Goal: Task Accomplishment & Management: Use online tool/utility

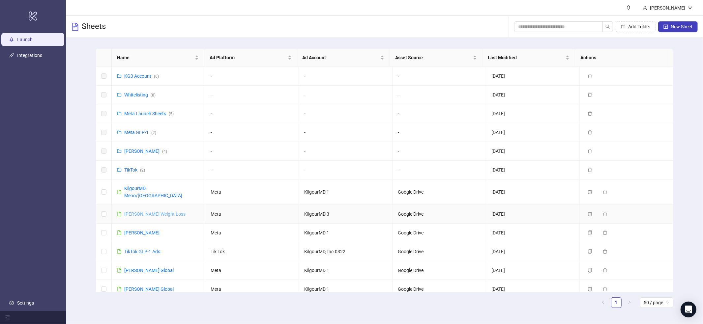
click at [148, 212] on link "[PERSON_NAME] Weight Loss" at bounding box center [154, 214] width 61 height 5
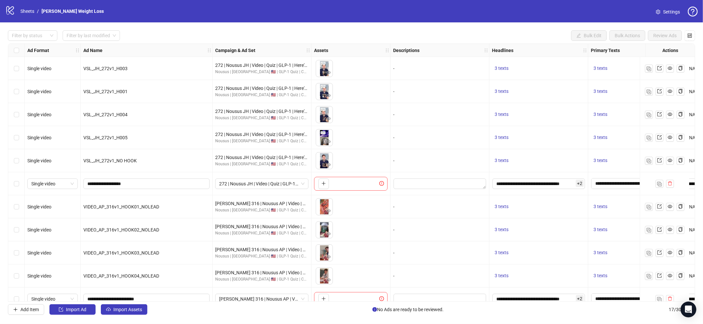
scroll to position [150, 0]
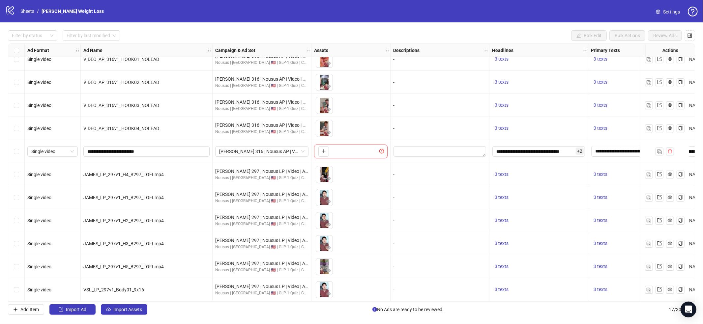
click at [413, 229] on div "-" at bounding box center [440, 220] width 99 height 23
click at [651, 290] on img "button" at bounding box center [649, 290] width 5 height 5
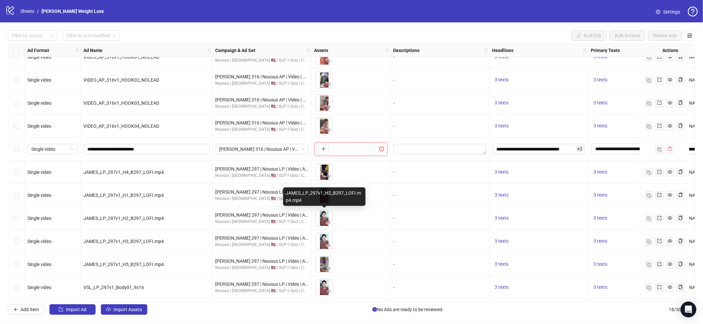
scroll to position [173, 0]
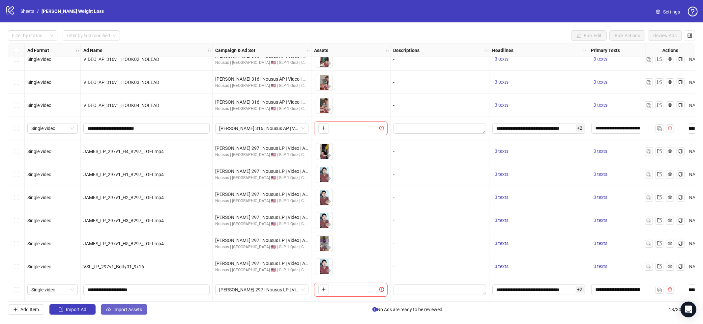
click at [121, 308] on span "Import Assets" at bounding box center [127, 309] width 29 height 5
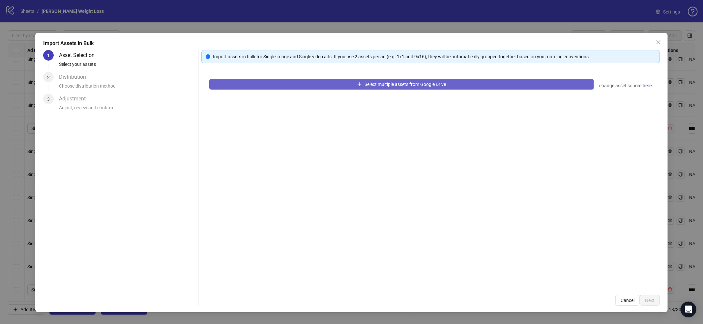
click at [303, 86] on button "Select multiple assets from Google Drive" at bounding box center [401, 84] width 385 height 11
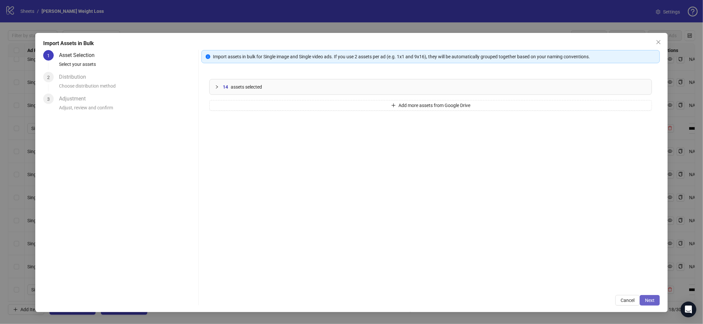
click at [643, 299] on button "Next" at bounding box center [650, 300] width 20 height 11
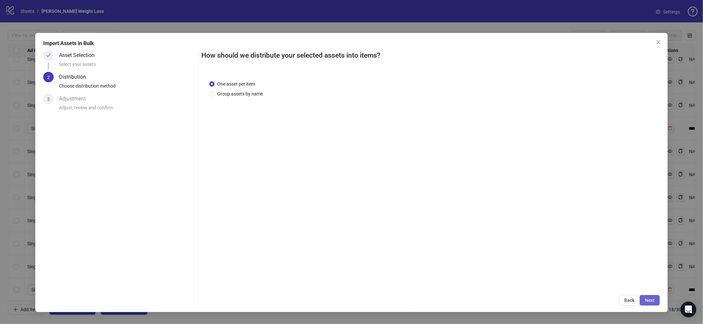
click at [648, 299] on span "Next" at bounding box center [650, 300] width 10 height 5
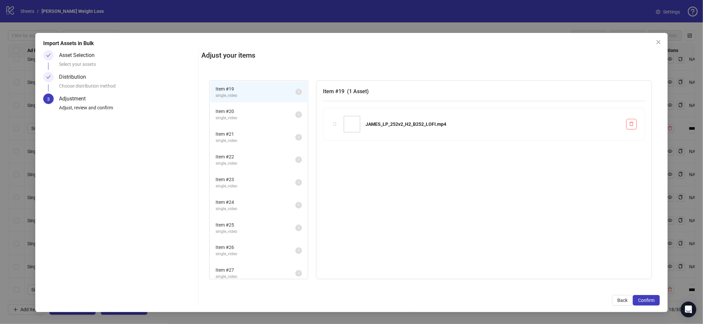
click at [648, 299] on span "Confirm" at bounding box center [646, 300] width 16 height 5
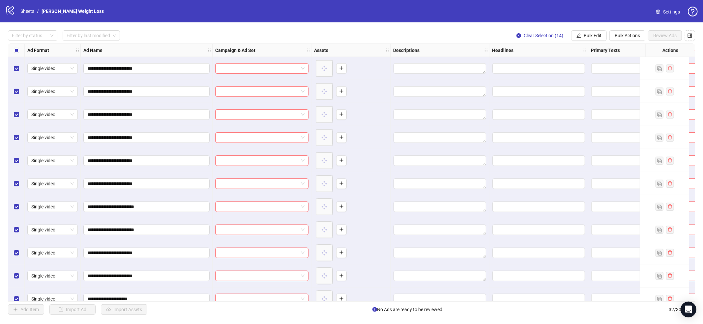
scroll to position [496, 0]
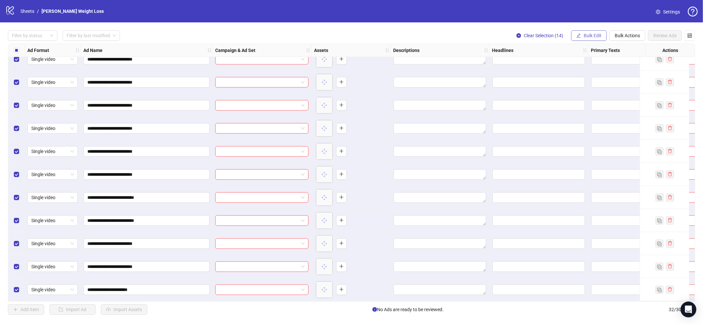
click at [588, 35] on span "Bulk Edit" at bounding box center [593, 35] width 18 height 5
click at [591, 71] on span "Campaign & Ad Set" at bounding box center [595, 69] width 39 height 7
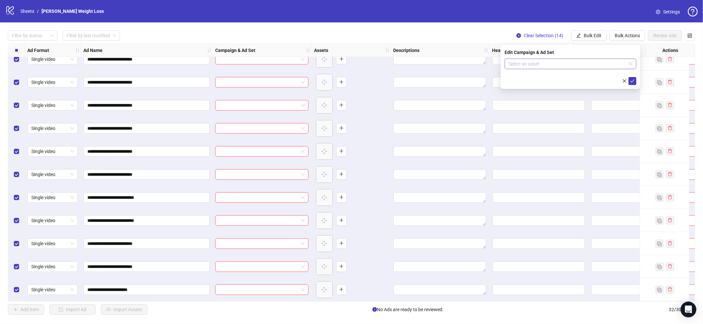
click at [565, 63] on input "search" at bounding box center [568, 64] width 118 height 10
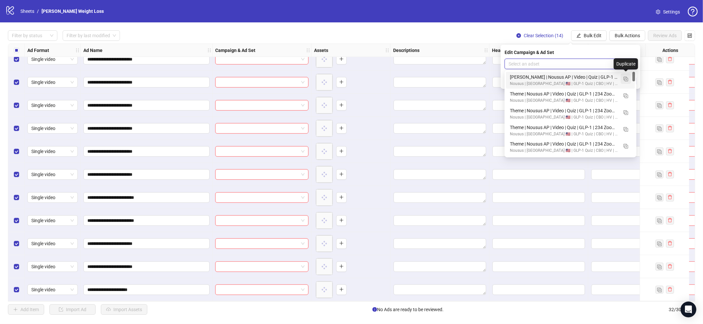
click at [627, 80] on img "button" at bounding box center [626, 79] width 5 height 5
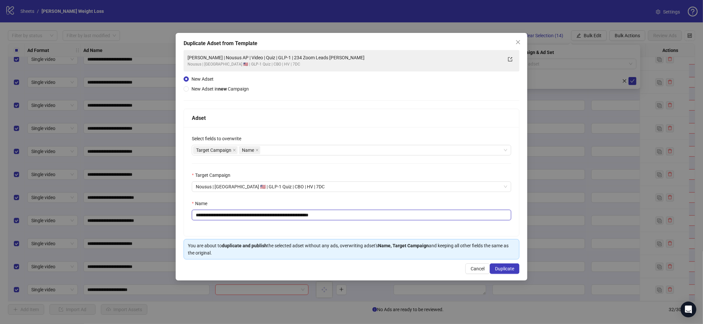
click at [321, 214] on input "**********" at bounding box center [352, 215] width 320 height 11
paste input "text"
type input "**********"
click at [500, 269] on span "Duplicate" at bounding box center [504, 268] width 19 height 5
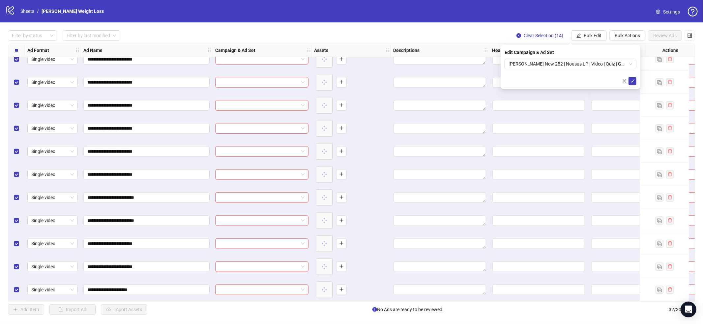
click at [631, 83] on icon "check" at bounding box center [633, 81] width 5 height 5
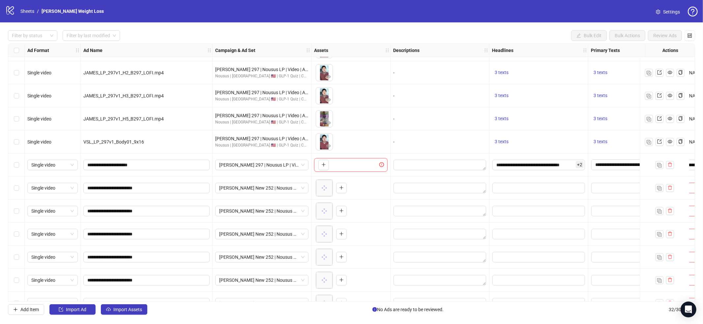
scroll to position [253, 0]
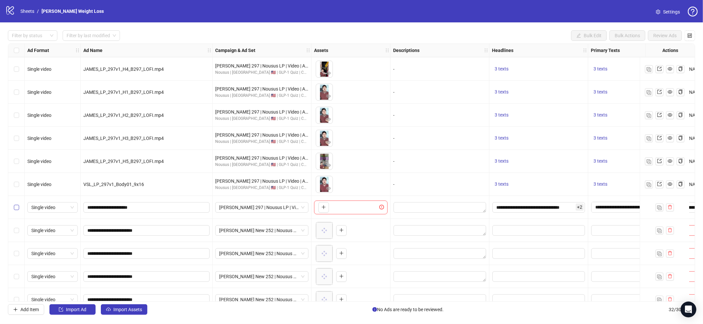
click at [14, 211] on div "Select row 18" at bounding box center [16, 207] width 16 height 23
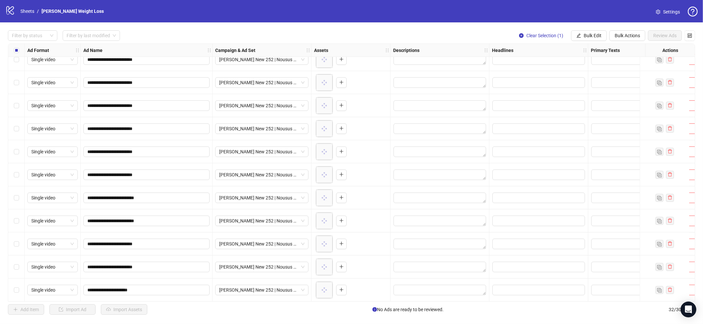
scroll to position [496, 0]
click at [19, 289] on div "Select row 32" at bounding box center [16, 290] width 16 height 23
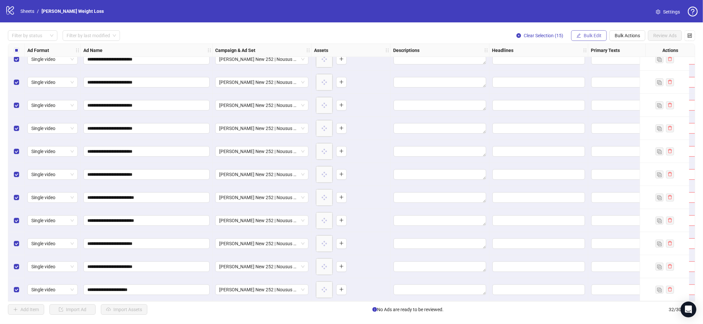
click at [590, 35] on span "Bulk Edit" at bounding box center [593, 35] width 18 height 5
click at [588, 90] on span "Headlines" at bounding box center [595, 90] width 39 height 7
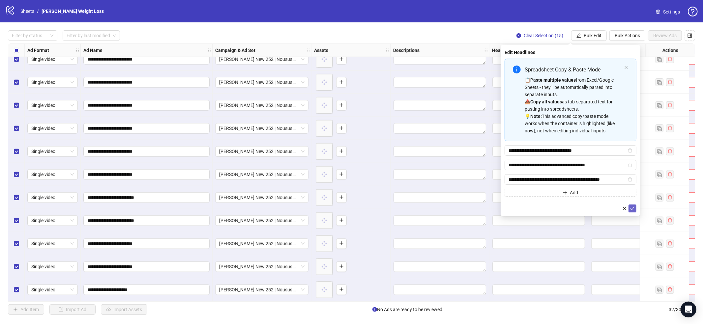
click at [633, 208] on icon "check" at bounding box center [633, 208] width 5 height 5
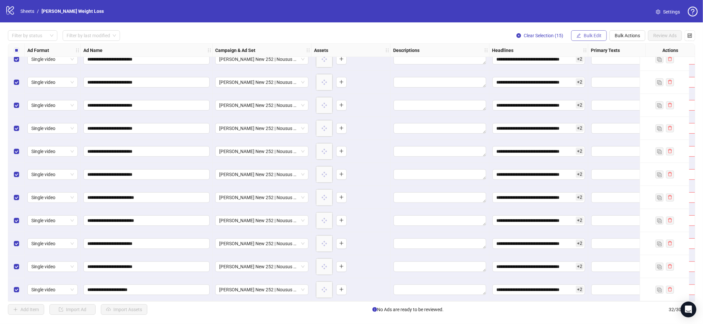
click at [596, 35] on span "Bulk Edit" at bounding box center [593, 35] width 18 height 5
click at [601, 103] on span "Primary Texts" at bounding box center [595, 101] width 39 height 7
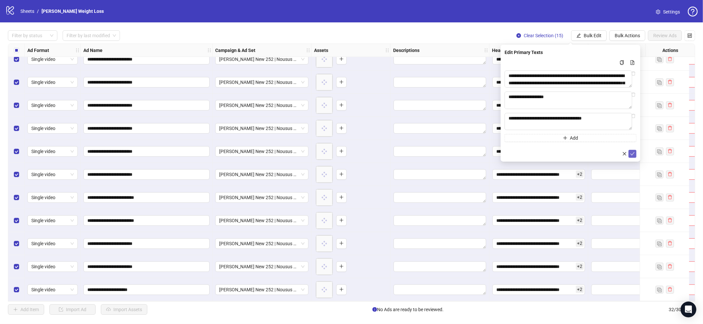
click at [633, 157] on span "submit" at bounding box center [633, 153] width 5 height 5
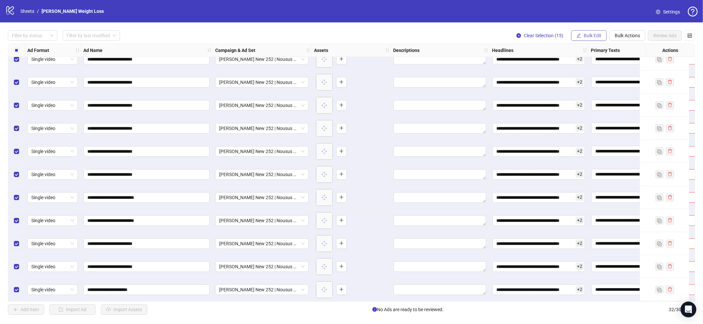
click at [592, 39] on button "Bulk Edit" at bounding box center [589, 35] width 36 height 11
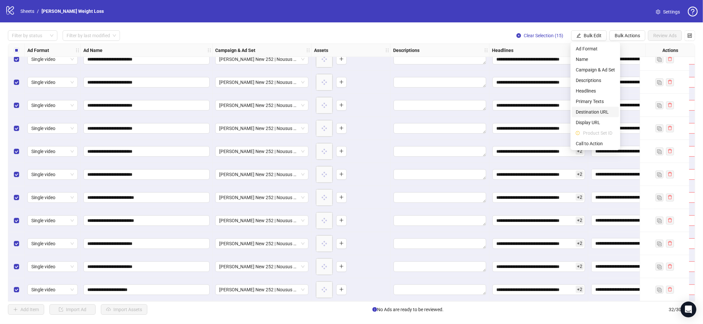
click at [593, 116] on li "Destination URL" at bounding box center [595, 112] width 47 height 11
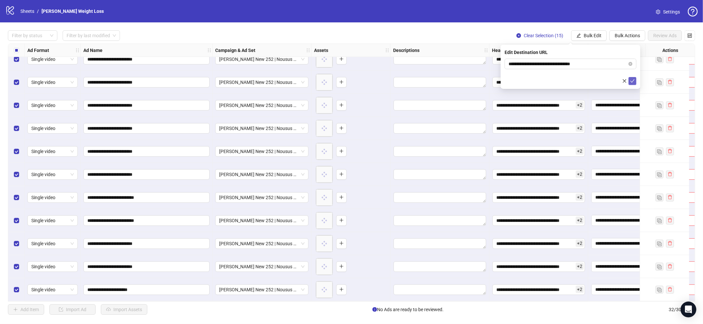
click at [635, 80] on button "submit" at bounding box center [633, 81] width 8 height 8
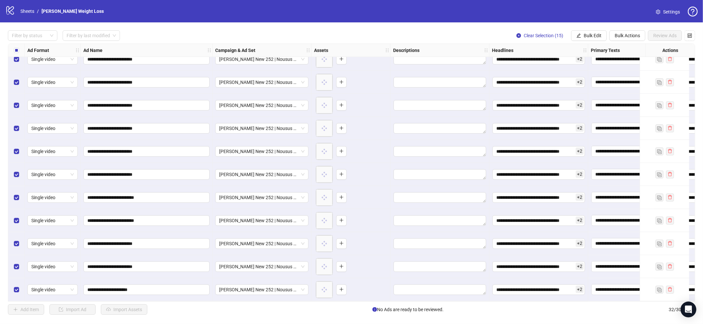
drag, startPoint x: 594, startPoint y: 37, endPoint x: 601, endPoint y: 55, distance: 19.1
click at [594, 38] on span "Bulk Edit" at bounding box center [593, 35] width 18 height 5
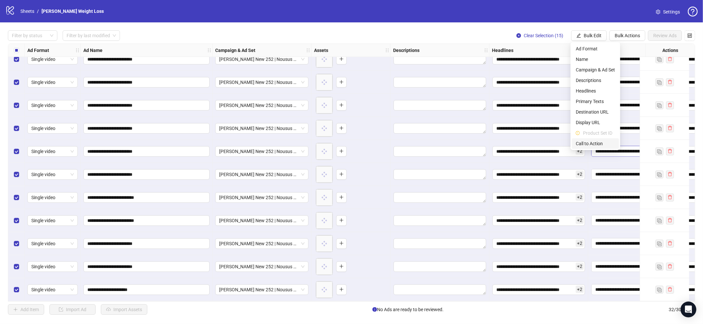
click at [599, 145] on span "Call to Action" at bounding box center [595, 143] width 39 height 7
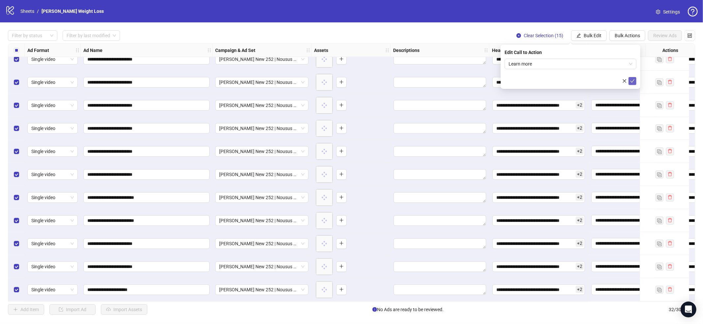
click at [633, 78] on button "submit" at bounding box center [633, 81] width 8 height 8
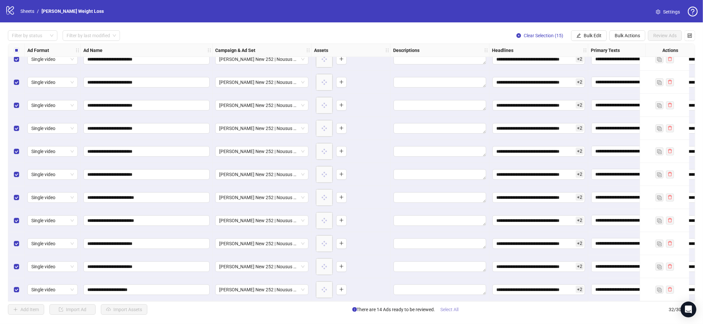
click at [451, 310] on span "Select All" at bounding box center [450, 309] width 18 height 5
click at [658, 38] on span "Review Ads" at bounding box center [665, 35] width 23 height 5
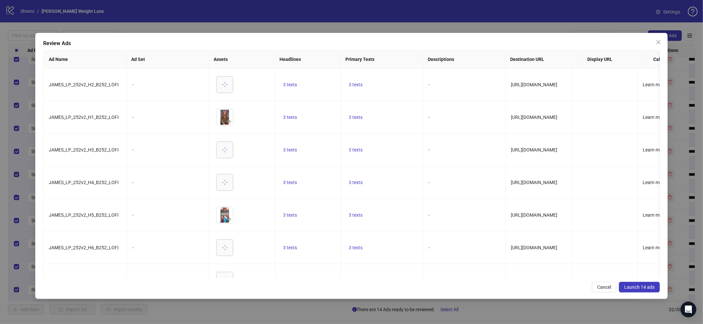
click at [628, 288] on span "Launch 14 ads" at bounding box center [640, 287] width 30 height 5
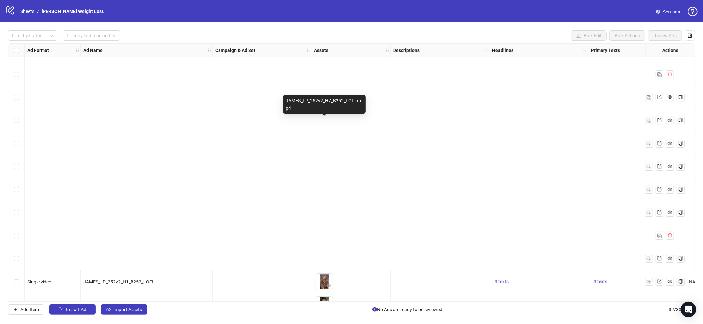
scroll to position [129, 0]
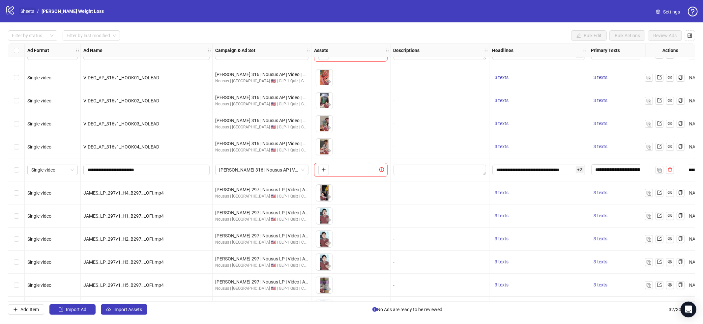
click at [32, 11] on link "Sheets" at bounding box center [27, 11] width 16 height 7
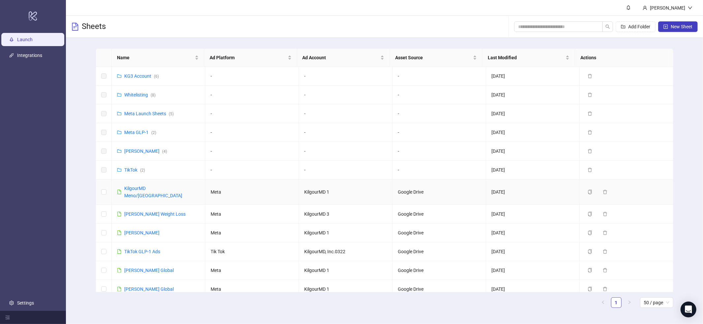
click at [155, 193] on div "KilgourMD Meno/[GEOGRAPHIC_DATA]" at bounding box center [162, 192] width 76 height 15
click at [158, 189] on link "KilgourMD Meno/[GEOGRAPHIC_DATA]" at bounding box center [153, 192] width 58 height 13
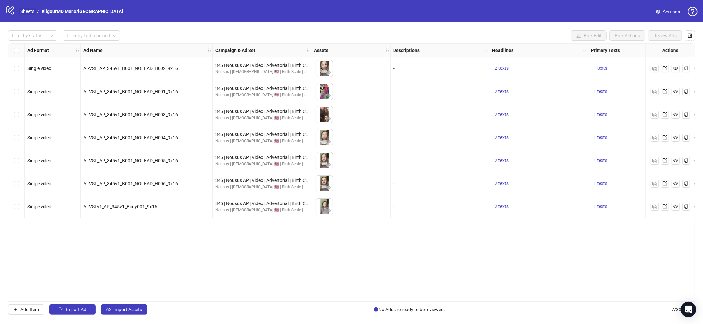
click at [30, 11] on link "Sheets" at bounding box center [27, 11] width 16 height 7
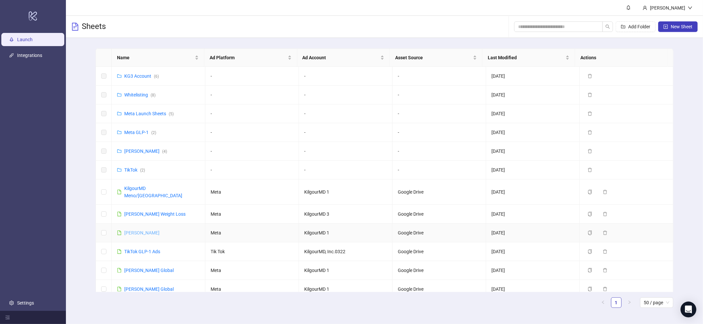
click at [148, 231] on link "[PERSON_NAME]" at bounding box center [141, 233] width 35 height 5
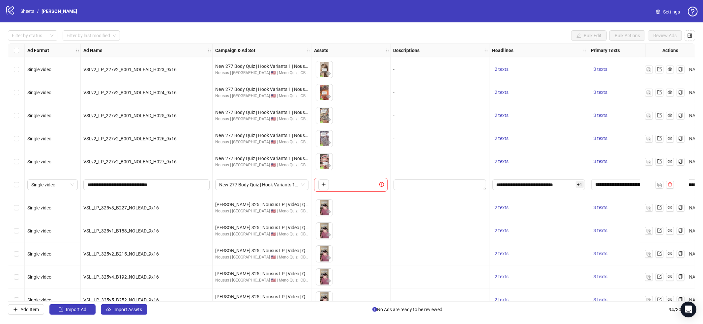
scroll to position [1914, 0]
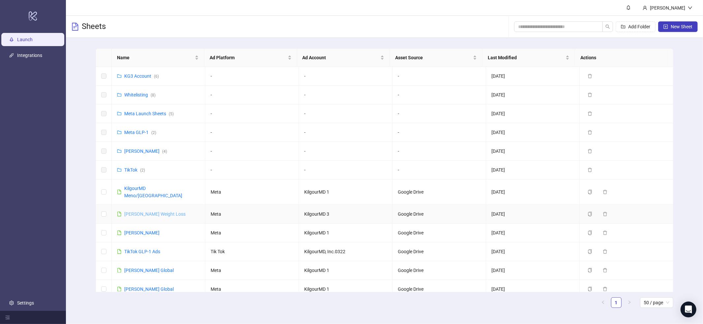
click at [142, 212] on link "[PERSON_NAME] Weight Loss" at bounding box center [154, 214] width 61 height 5
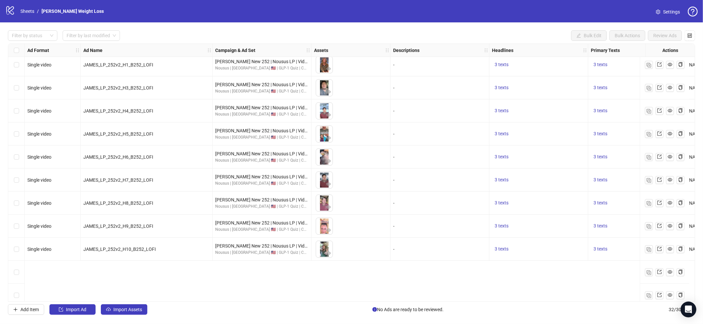
scroll to position [496, 0]
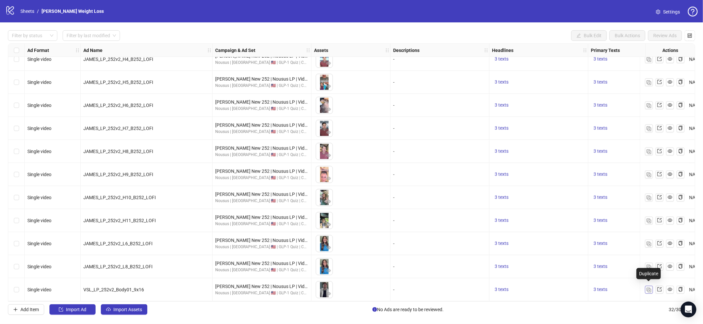
click at [651, 288] on img "button" at bounding box center [649, 290] width 5 height 5
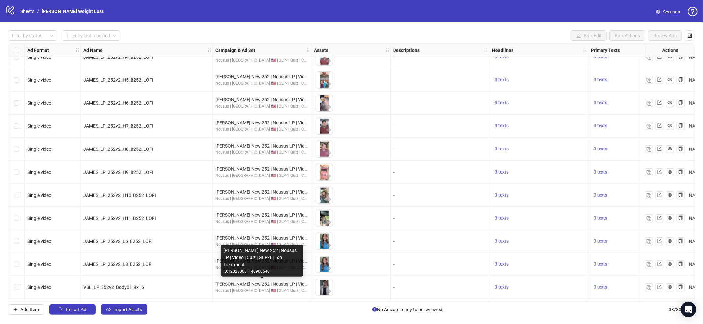
scroll to position [519, 0]
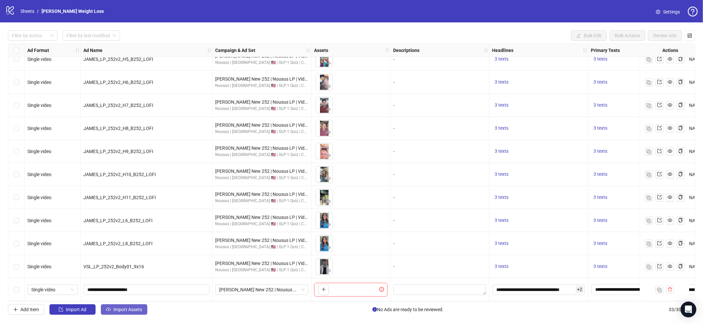
click at [125, 307] on span "Import Assets" at bounding box center [127, 309] width 29 height 5
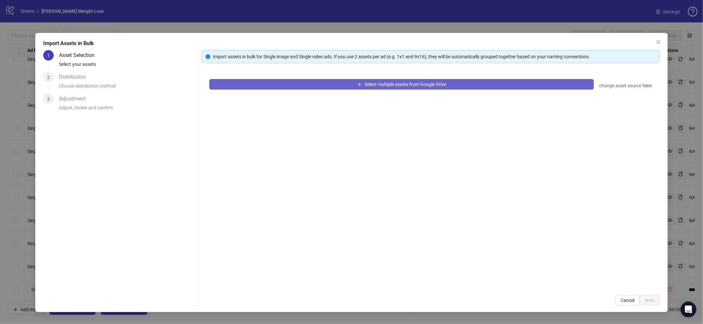
click at [370, 83] on span "Select multiple assets from Google Drive" at bounding box center [405, 84] width 81 height 5
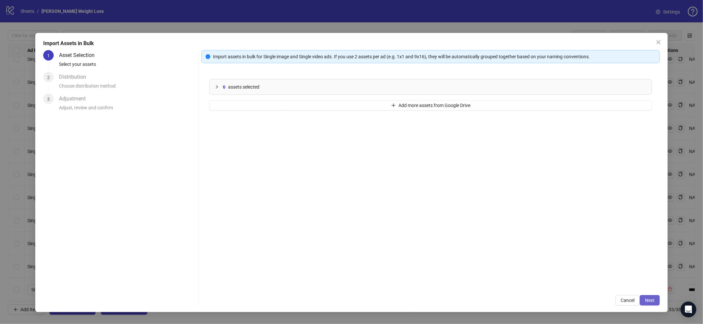
click at [651, 299] on span "Next" at bounding box center [650, 300] width 10 height 5
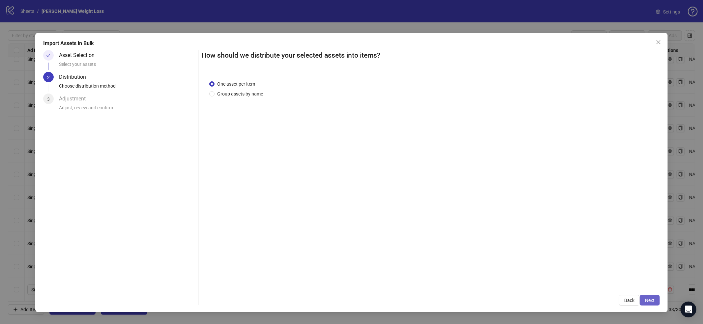
click at [643, 298] on button "Next" at bounding box center [650, 300] width 20 height 11
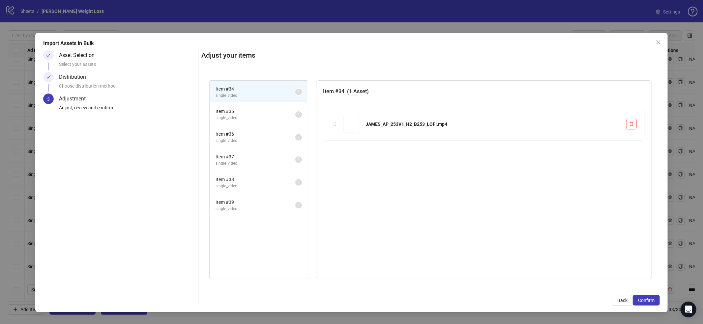
click at [643, 298] on span "Confirm" at bounding box center [646, 300] width 16 height 5
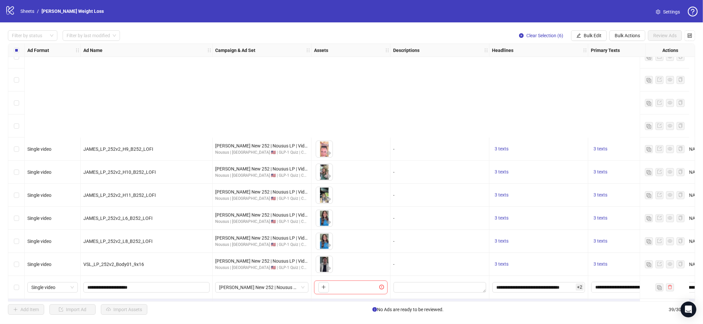
scroll to position [658, 0]
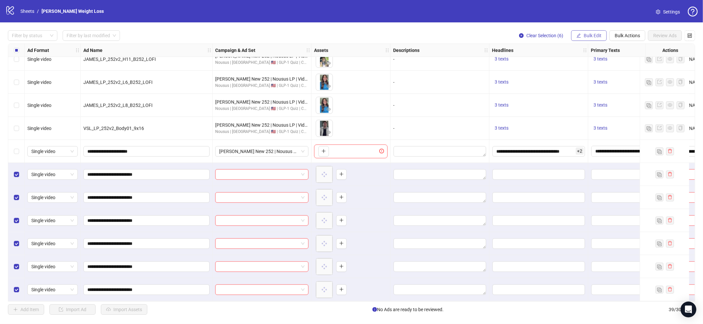
click at [583, 40] on button "Bulk Edit" at bounding box center [589, 35] width 36 height 11
click at [594, 66] on span "Campaign & Ad Set" at bounding box center [595, 69] width 39 height 7
click at [608, 68] on input "search" at bounding box center [568, 64] width 118 height 10
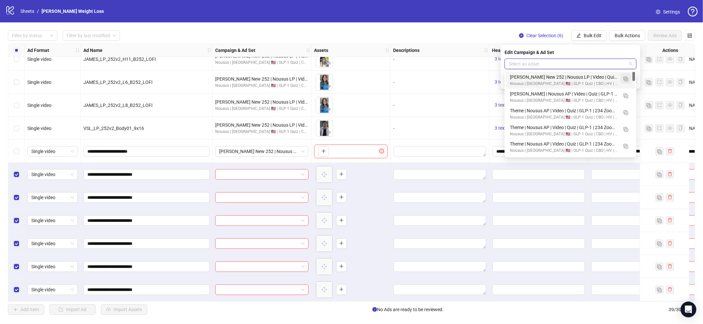
click at [628, 80] on img "button" at bounding box center [626, 79] width 5 height 5
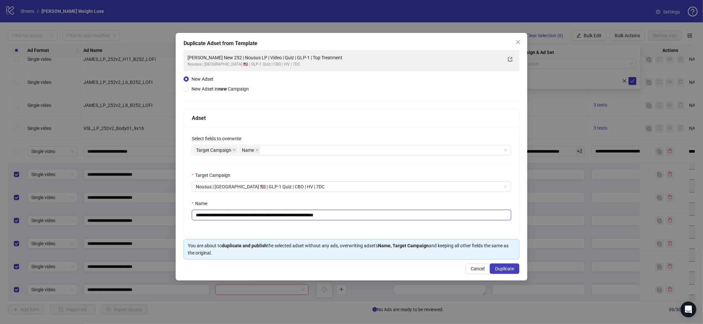
click at [318, 214] on input "**********" at bounding box center [352, 215] width 320 height 11
paste input "text"
click at [195, 216] on input "**********" at bounding box center [352, 215] width 320 height 11
click at [195, 215] on input "**********" at bounding box center [352, 215] width 320 height 11
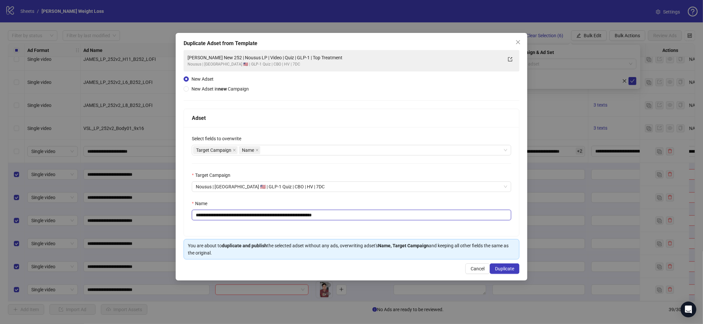
drag, startPoint x: 201, startPoint y: 216, endPoint x: 206, endPoint y: 228, distance: 12.4
click at [199, 217] on input "**********" at bounding box center [352, 215] width 320 height 11
click at [269, 218] on input "**********" at bounding box center [352, 215] width 320 height 11
click at [270, 217] on input "**********" at bounding box center [352, 215] width 320 height 11
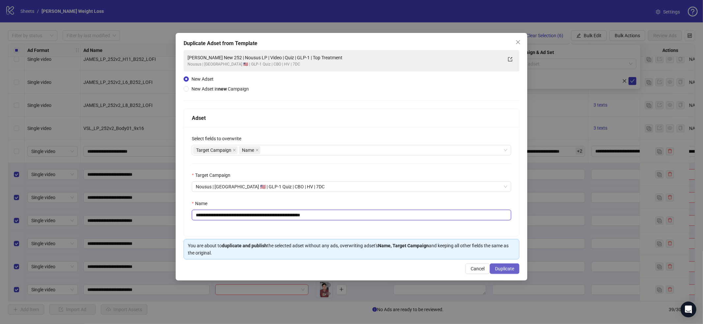
type input "**********"
click at [501, 267] on span "Duplicate" at bounding box center [504, 268] width 19 height 5
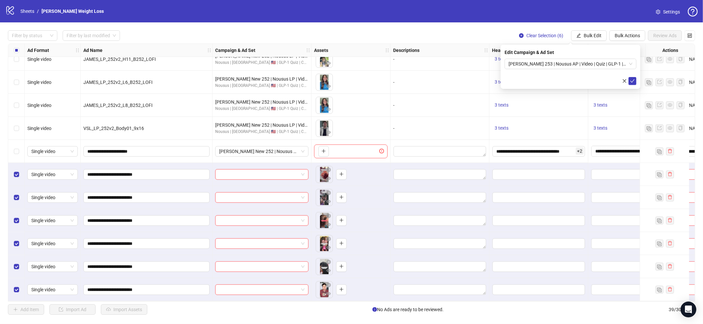
click at [633, 81] on icon "check" at bounding box center [633, 81] width 5 height 5
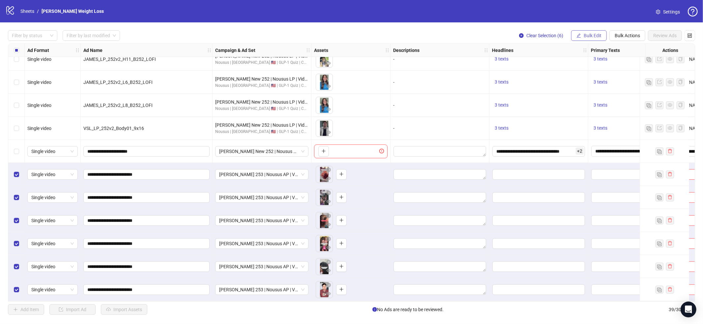
click at [580, 35] on icon "edit" at bounding box center [579, 35] width 5 height 5
click at [601, 68] on span "Campaign & Ad Set" at bounding box center [595, 69] width 39 height 7
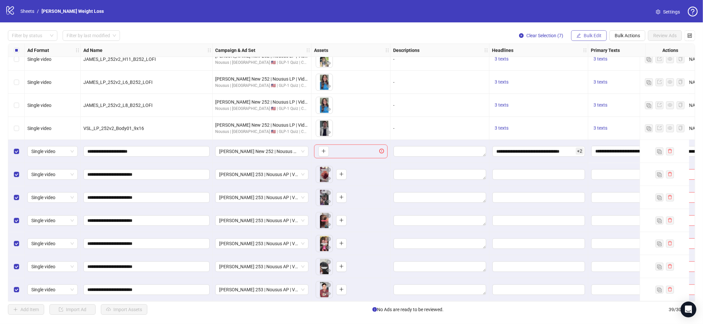
click at [586, 38] on button "Bulk Edit" at bounding box center [589, 35] width 36 height 11
click at [587, 100] on span "Primary Texts" at bounding box center [595, 101] width 39 height 7
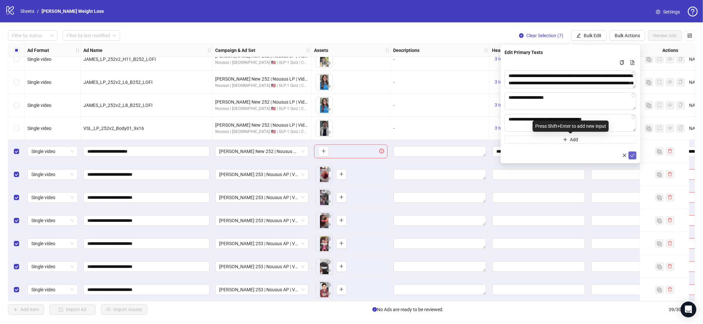
click at [631, 153] on button "submit" at bounding box center [633, 156] width 8 height 8
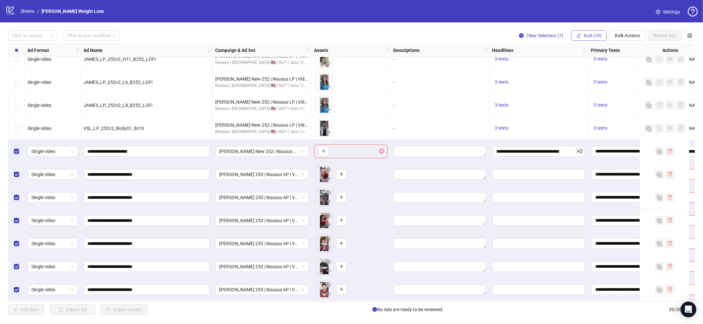
click at [596, 36] on span "Bulk Edit" at bounding box center [593, 35] width 18 height 5
click at [597, 88] on span "Headlines" at bounding box center [595, 90] width 39 height 7
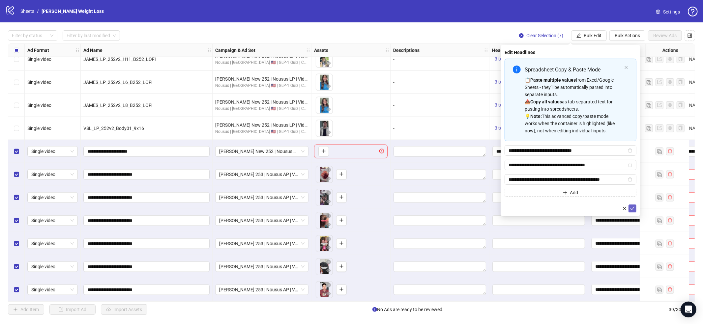
click at [634, 207] on icon "check" at bounding box center [633, 208] width 4 height 3
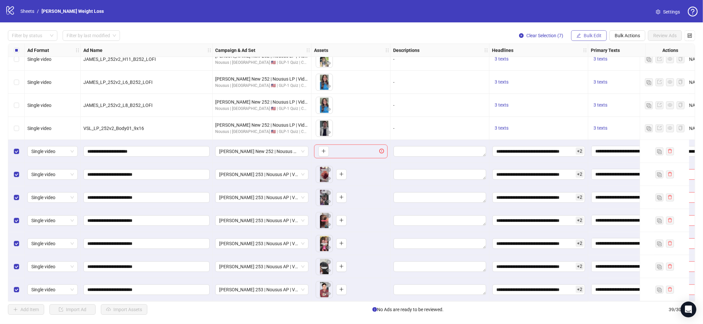
click at [590, 33] on span "Bulk Edit" at bounding box center [593, 35] width 18 height 5
click at [596, 108] on span "Destination URL" at bounding box center [595, 111] width 39 height 7
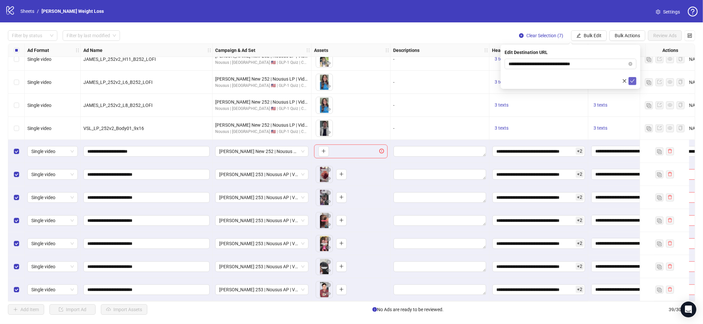
click at [629, 79] on button "submit" at bounding box center [633, 81] width 8 height 8
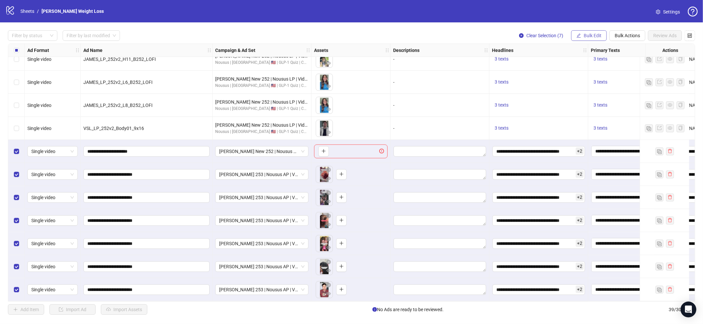
click at [588, 34] on span "Bulk Edit" at bounding box center [593, 35] width 18 height 5
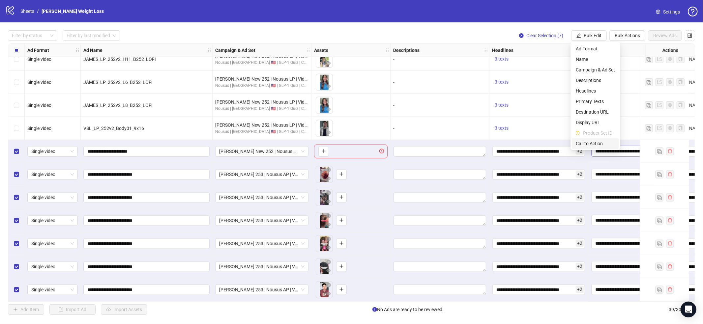
click at [596, 147] on span "Call to Action" at bounding box center [595, 143] width 39 height 7
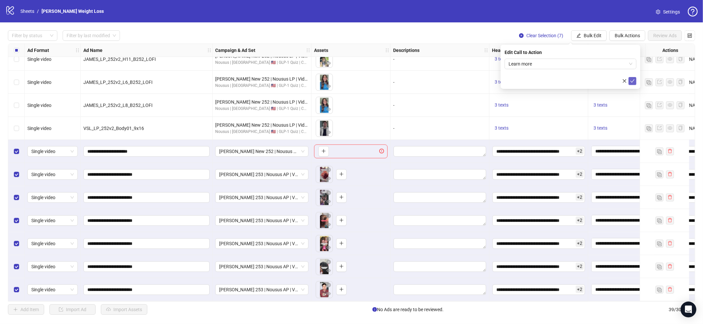
click at [631, 79] on icon "check" at bounding box center [633, 81] width 5 height 5
click at [461, 307] on button "Select All" at bounding box center [448, 310] width 29 height 11
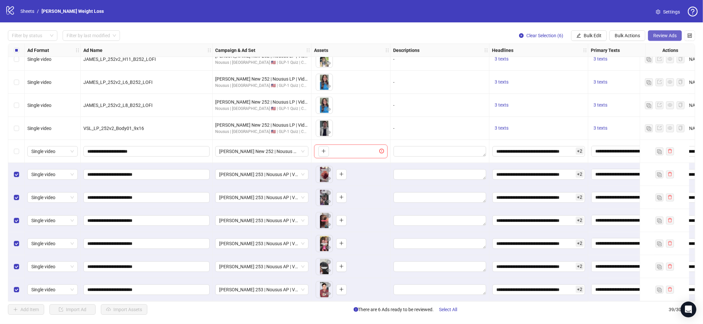
click at [659, 36] on span "Review Ads" at bounding box center [665, 35] width 23 height 5
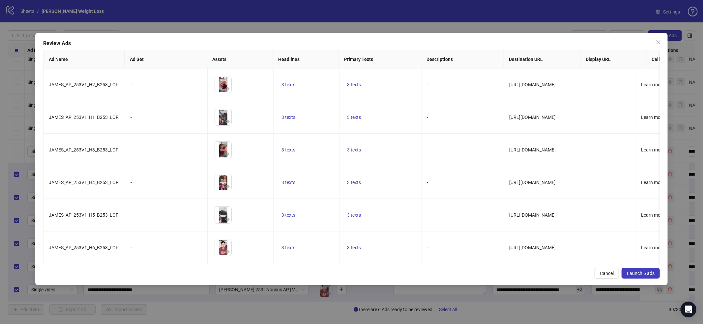
click at [638, 276] on span "Launch 6 ads" at bounding box center [641, 273] width 28 height 5
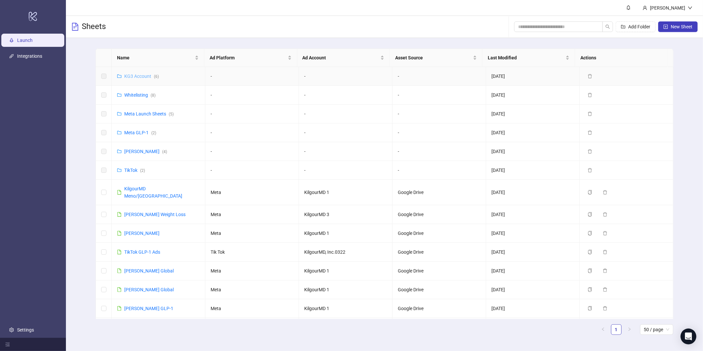
click at [146, 76] on link "KG3 Account ( 6 )" at bounding box center [141, 76] width 35 height 5
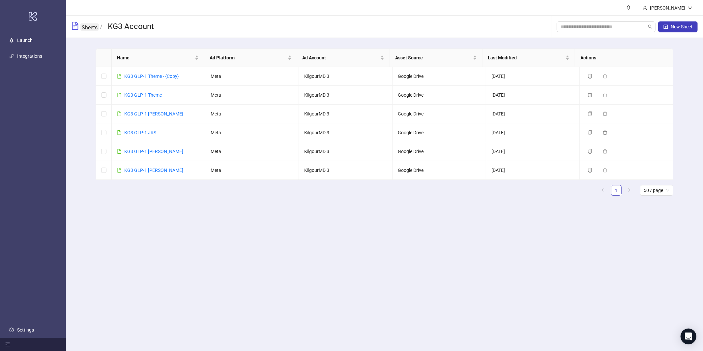
click at [90, 26] on link "Sheets" at bounding box center [89, 26] width 18 height 7
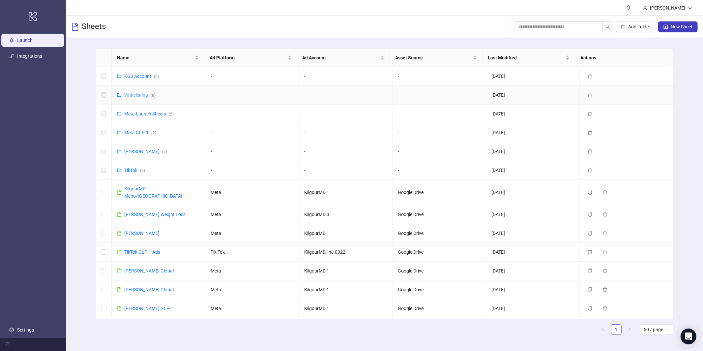
click at [142, 92] on link "Whitelisting ( 8 )" at bounding box center [139, 94] width 31 height 5
click at [146, 79] on div "KG3 Account ( 6 )" at bounding box center [141, 76] width 35 height 7
click at [145, 76] on link "KG3 Account ( 6 )" at bounding box center [141, 76] width 35 height 5
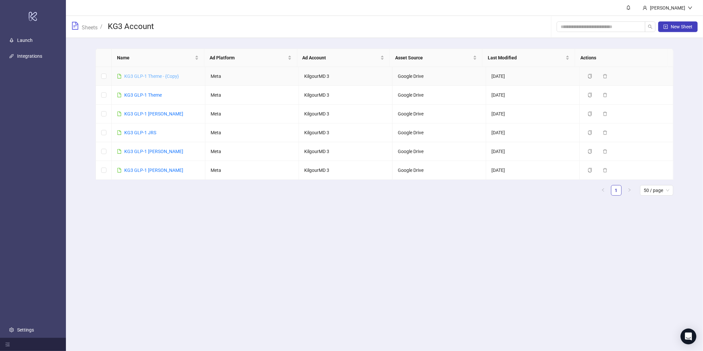
click at [145, 77] on link "KG3 GLP-1 Theme - {Copy}" at bounding box center [151, 76] width 55 height 5
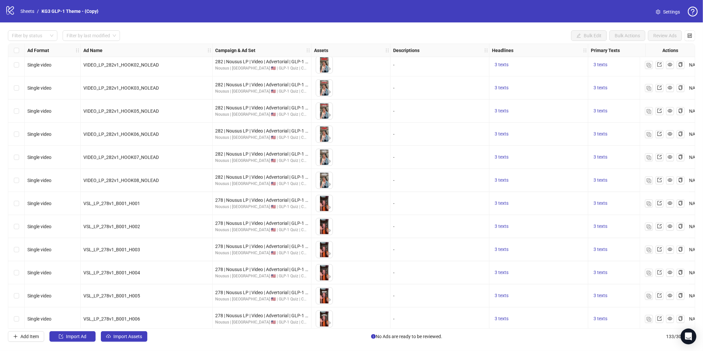
scroll to position [2801, 0]
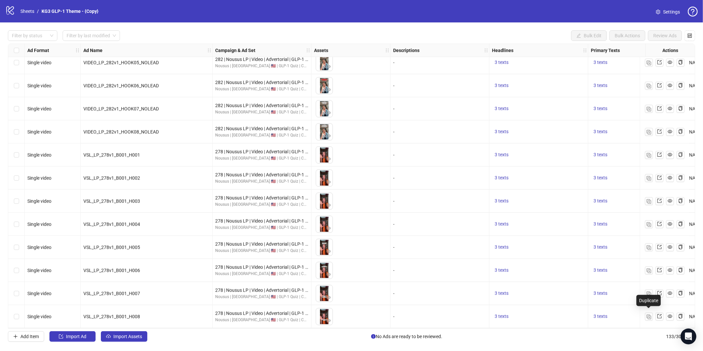
drag, startPoint x: 645, startPoint y: 315, endPoint x: 533, endPoint y: 290, distance: 115.6
click at [645, 315] on button "button" at bounding box center [649, 317] width 8 height 8
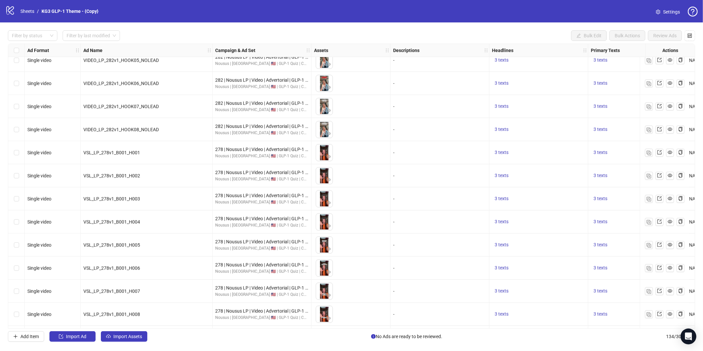
scroll to position [2824, 0]
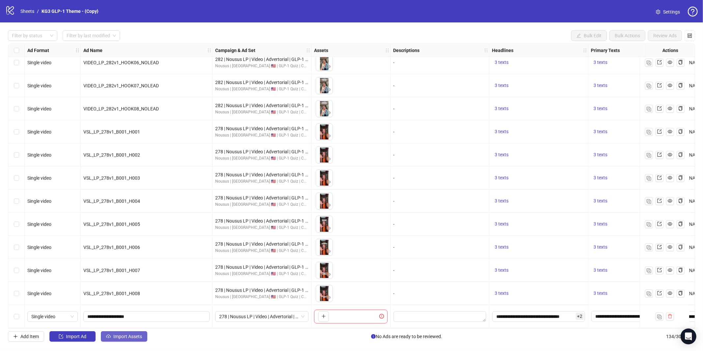
click at [139, 335] on span "Import Assets" at bounding box center [127, 336] width 29 height 5
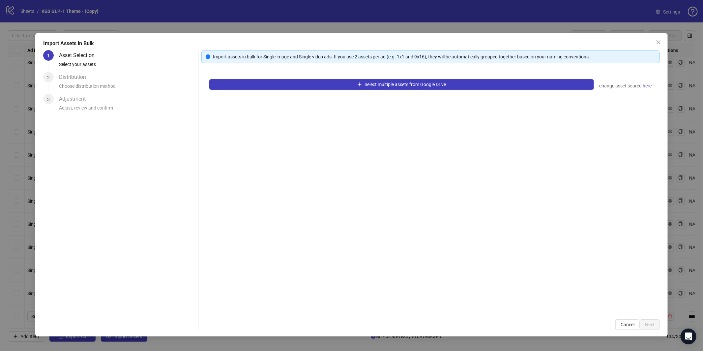
click at [308, 90] on div "Select multiple assets from Google Drive change asset source here" at bounding box center [430, 191] width 459 height 240
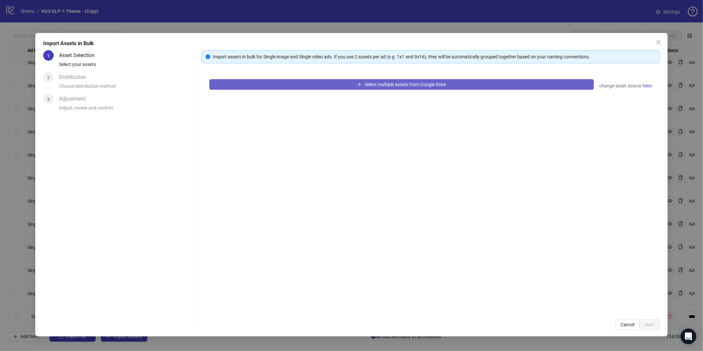
click at [308, 89] on button "Select multiple assets from Google Drive" at bounding box center [401, 84] width 385 height 11
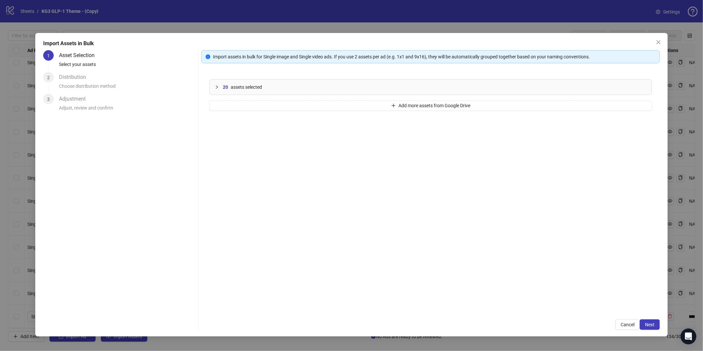
click at [650, 316] on div "Import assets in bulk for Single image and Single video ads. If you use 2 asset…" at bounding box center [430, 190] width 459 height 280
click at [651, 320] on button "Next" at bounding box center [650, 324] width 20 height 11
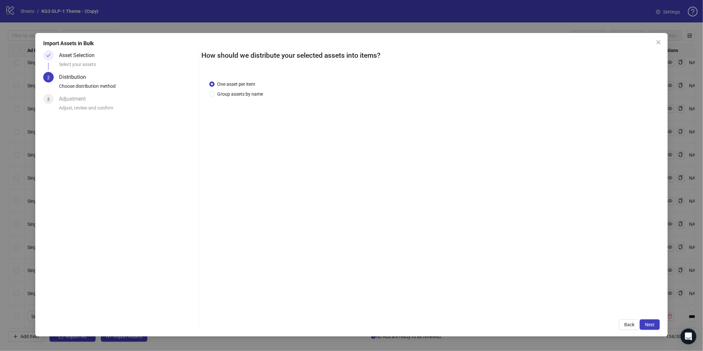
click at [654, 331] on div "Import Assets in Bulk Asset Selection Select your assets 2 Distribution Choose …" at bounding box center [351, 184] width 633 height 303
click at [653, 325] on span "Next" at bounding box center [650, 324] width 10 height 5
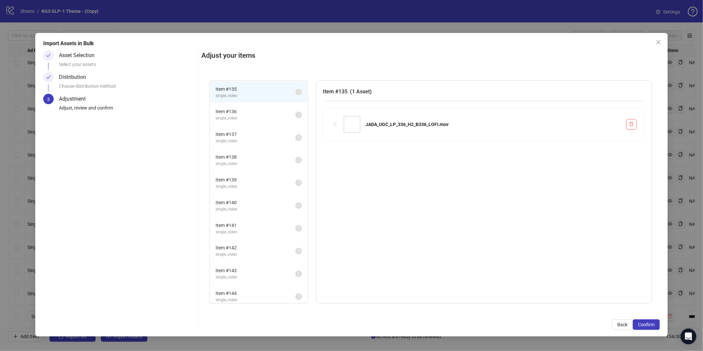
click at [653, 325] on span "Confirm" at bounding box center [646, 324] width 16 height 5
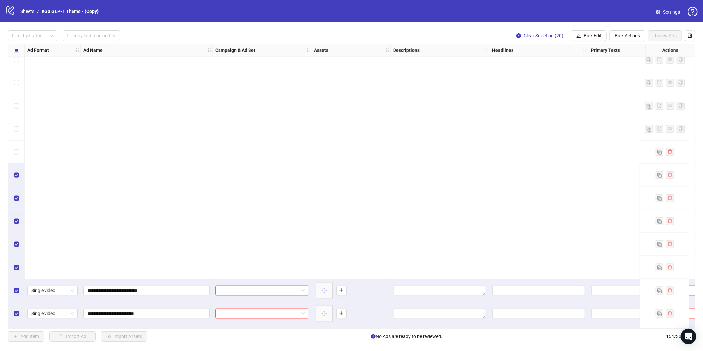
scroll to position [3286, 0]
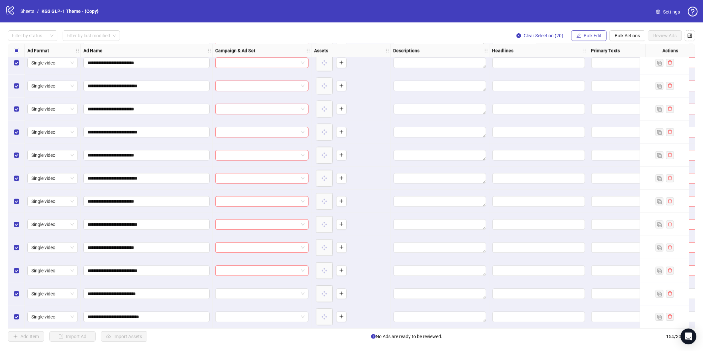
click at [574, 38] on button "Bulk Edit" at bounding box center [589, 35] width 36 height 11
click at [588, 33] on span "Bulk Edit" at bounding box center [593, 35] width 18 height 5
click at [590, 37] on span "Bulk Edit" at bounding box center [593, 35] width 18 height 5
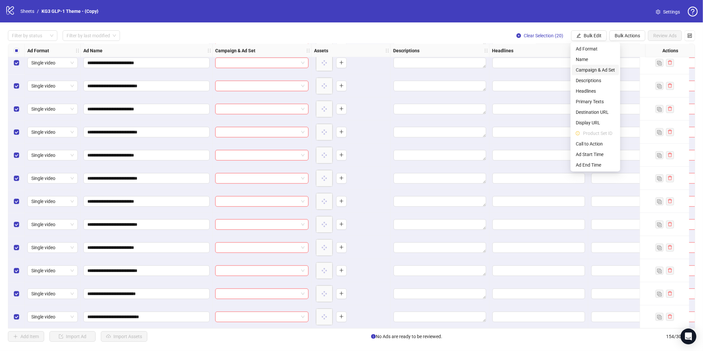
click at [589, 69] on span "Campaign & Ad Set" at bounding box center [595, 69] width 39 height 7
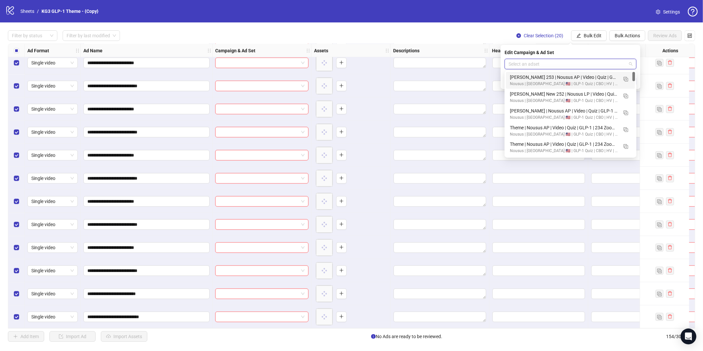
click at [575, 64] on input "search" at bounding box center [568, 64] width 118 height 10
click at [627, 79] on img "button" at bounding box center [626, 79] width 5 height 5
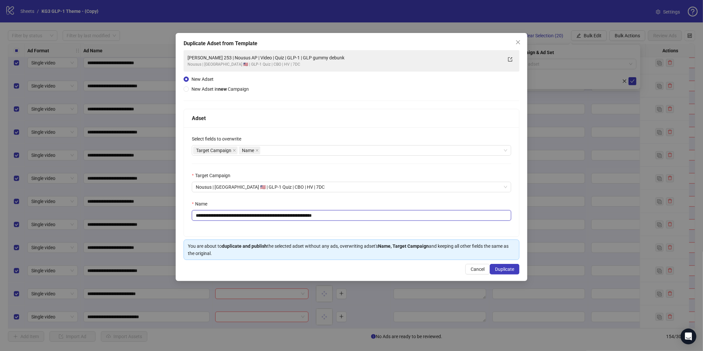
drag, startPoint x: 343, startPoint y: 213, endPoint x: 383, endPoint y: 220, distance: 40.7
click at [343, 213] on input "**********" at bounding box center [352, 215] width 320 height 11
paste input "text"
type input "**********"
click at [501, 270] on span "Duplicate" at bounding box center [504, 268] width 19 height 5
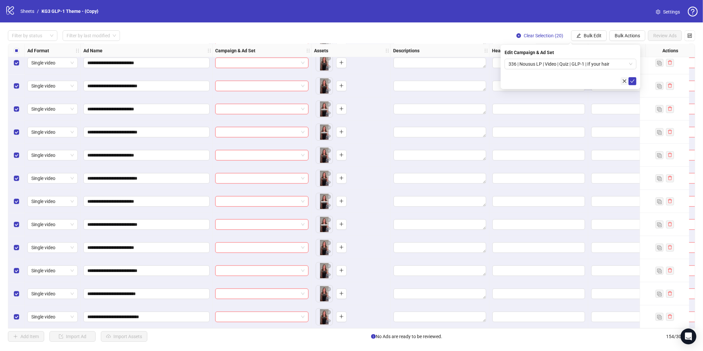
drag, startPoint x: 632, startPoint y: 82, endPoint x: 624, endPoint y: 78, distance: 8.6
click at [632, 82] on icon "check" at bounding box center [633, 80] width 4 height 3
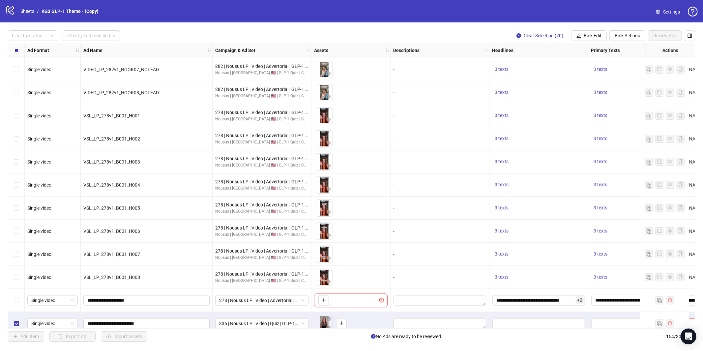
scroll to position [2839, 0]
click at [21, 49] on div "Select all rows" at bounding box center [16, 50] width 16 height 13
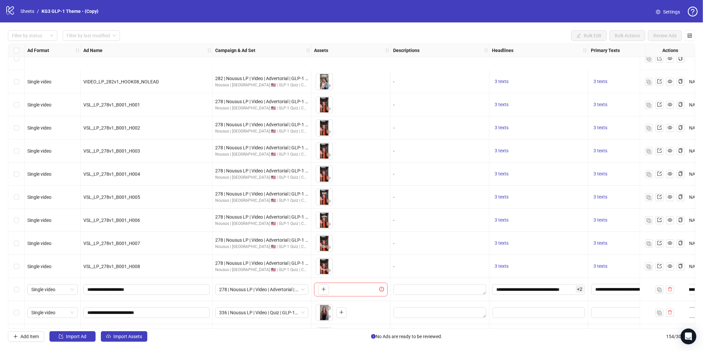
scroll to position [2911, 0]
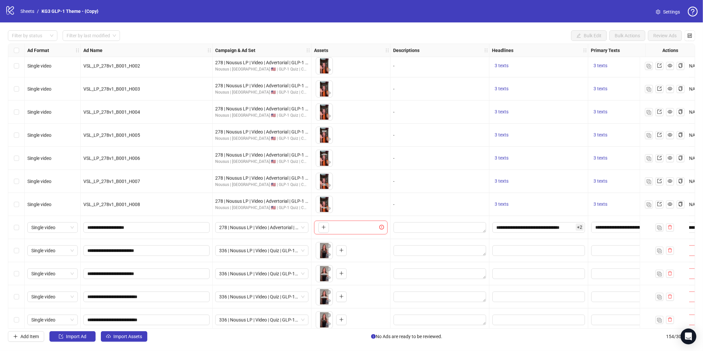
click at [14, 231] on div "Select row 134" at bounding box center [16, 227] width 16 height 23
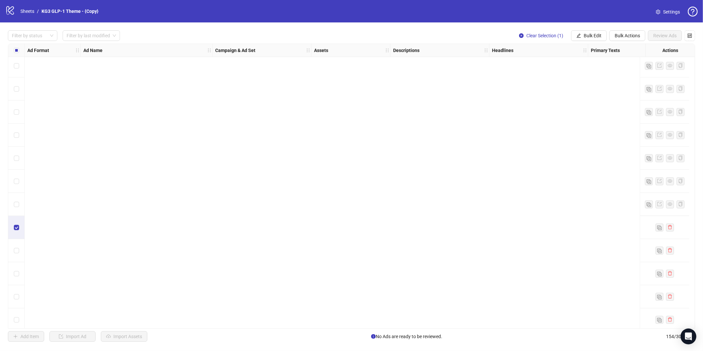
scroll to position [3286, 0]
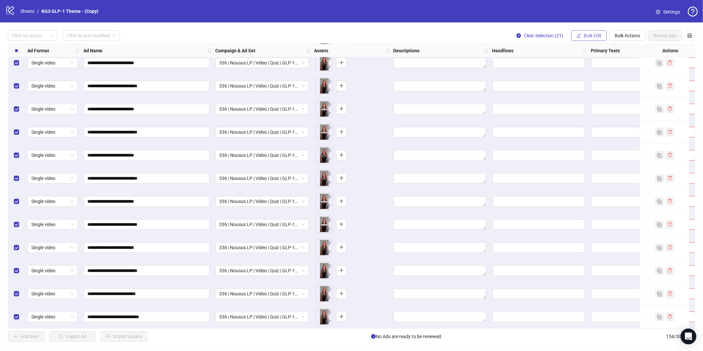
click at [589, 37] on span "Bulk Edit" at bounding box center [593, 35] width 18 height 5
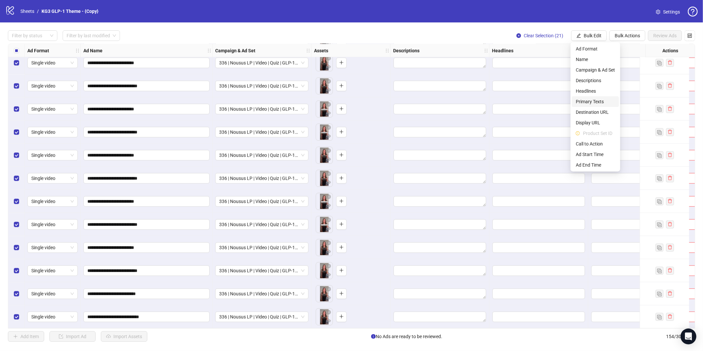
click at [589, 102] on span "Primary Texts" at bounding box center [595, 101] width 39 height 7
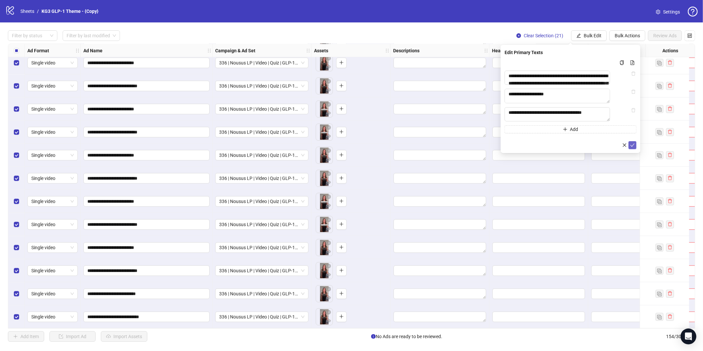
click at [634, 147] on icon "check" at bounding box center [633, 145] width 5 height 5
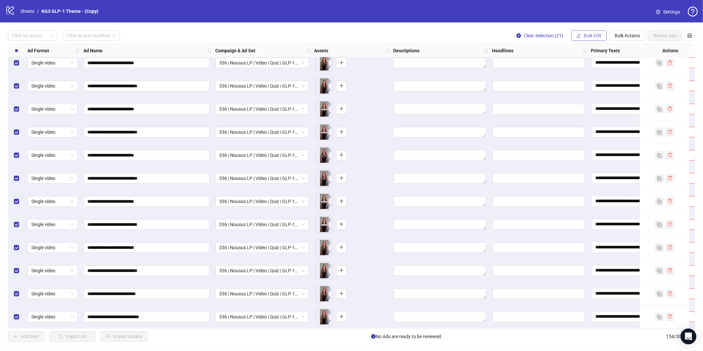
click at [591, 39] on button "Bulk Edit" at bounding box center [589, 35] width 36 height 11
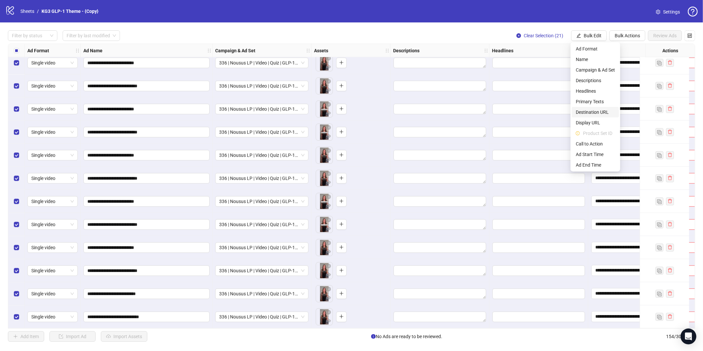
click at [593, 113] on span "Destination URL" at bounding box center [595, 111] width 39 height 7
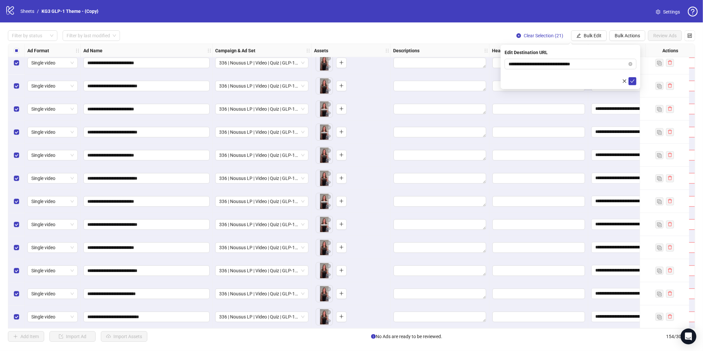
click at [633, 85] on div "**********" at bounding box center [571, 67] width 140 height 44
click at [633, 84] on button "submit" at bounding box center [633, 81] width 8 height 8
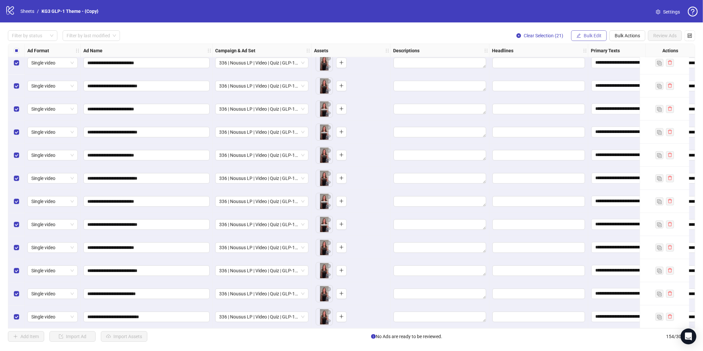
drag, startPoint x: 588, startPoint y: 36, endPoint x: 591, endPoint y: 46, distance: 11.4
click at [588, 36] on span "Bulk Edit" at bounding box center [593, 35] width 18 height 5
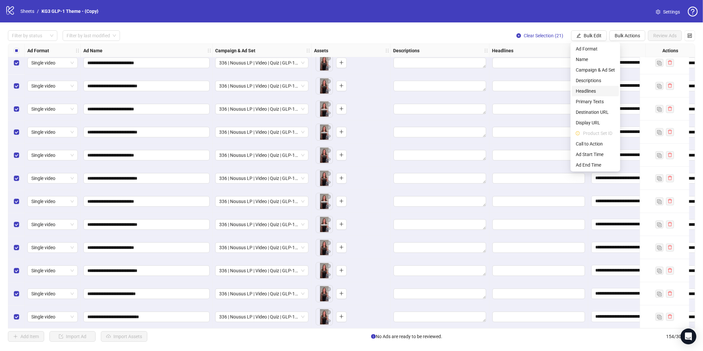
click at [597, 86] on li "Headlines" at bounding box center [595, 91] width 47 height 11
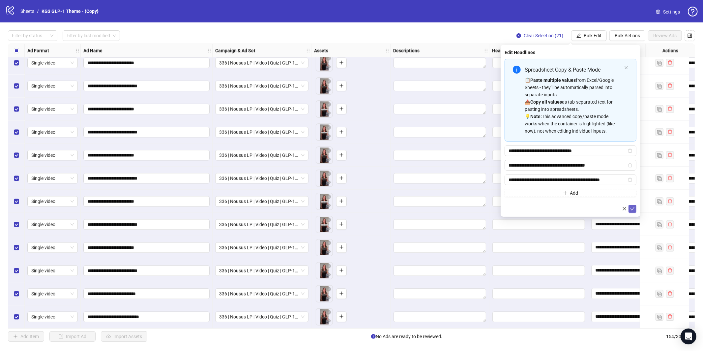
click at [634, 207] on icon "check" at bounding box center [633, 208] width 4 height 3
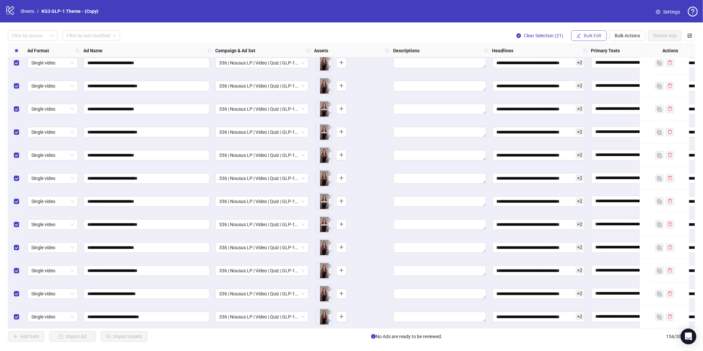
click at [591, 36] on span "Bulk Edit" at bounding box center [593, 35] width 18 height 5
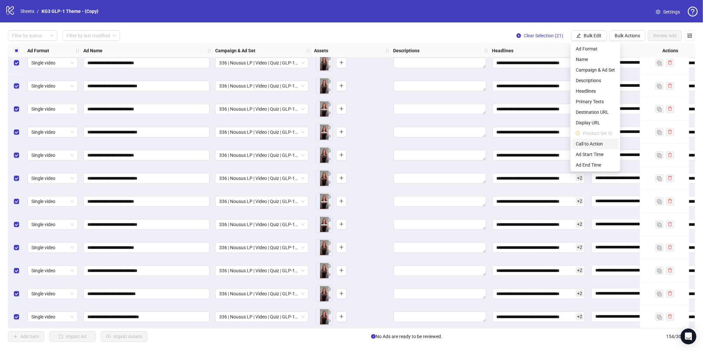
click at [592, 142] on span "Call to Action" at bounding box center [595, 143] width 39 height 7
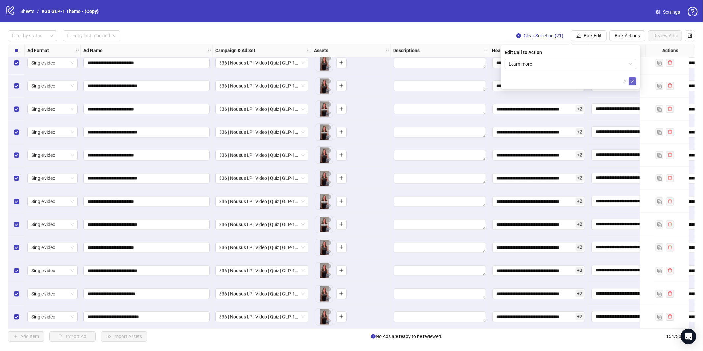
click at [633, 84] on button "submit" at bounding box center [633, 81] width 8 height 8
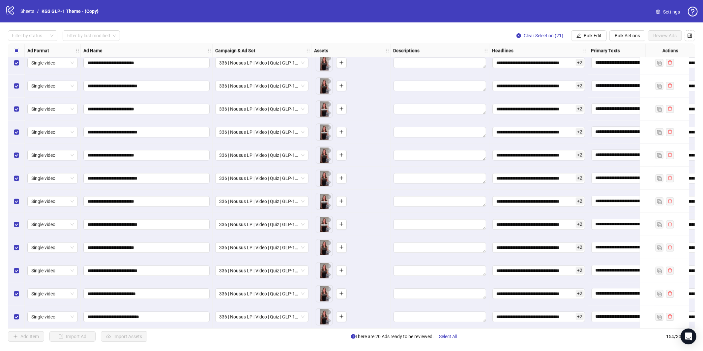
drag, startPoint x: 450, startPoint y: 334, endPoint x: 460, endPoint y: 325, distance: 13.5
click at [450, 334] on span "Select All" at bounding box center [449, 336] width 18 height 5
click at [669, 31] on button "Review Ads" at bounding box center [665, 35] width 34 height 11
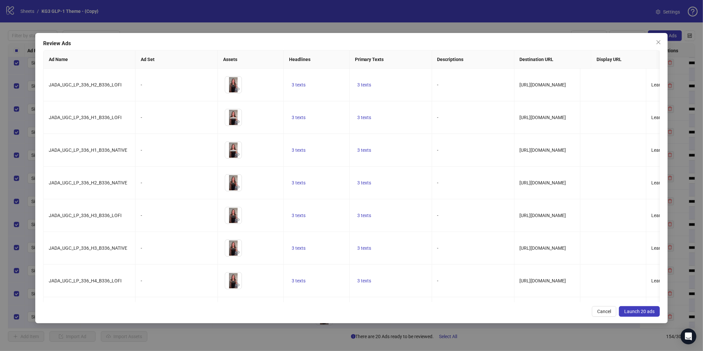
click at [635, 310] on span "Launch 20 ads" at bounding box center [640, 311] width 30 height 5
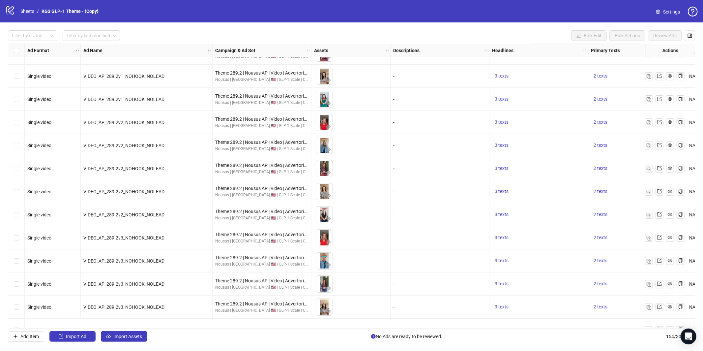
scroll to position [2055, 0]
